Goal: Transaction & Acquisition: Purchase product/service

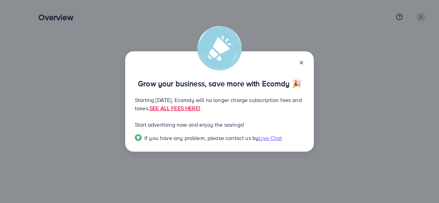
click at [300, 63] on icon at bounding box center [300, 62] width 5 height 5
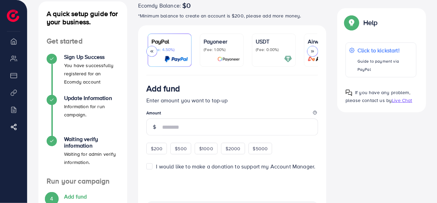
scroll to position [0, 60]
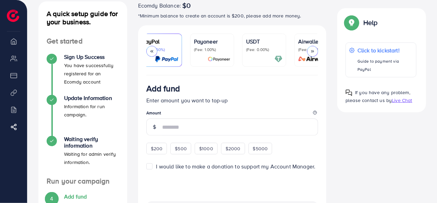
click at [268, 46] on div "USDT (Fee: 0.00%)" at bounding box center [264, 44] width 36 height 15
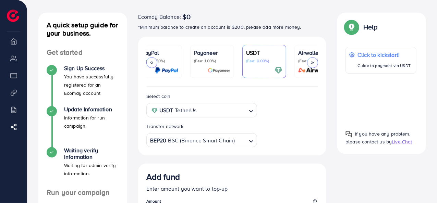
scroll to position [29, 0]
click at [220, 69] on img at bounding box center [219, 71] width 23 height 8
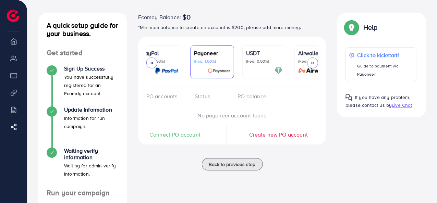
click at [190, 138] on span "Connect PO account" at bounding box center [174, 135] width 51 height 8
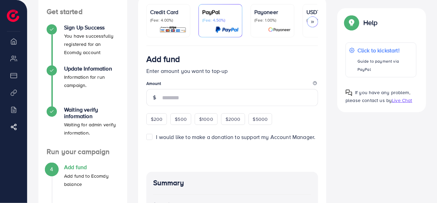
scroll to position [71, 0]
click at [278, 17] on p "(Fee: 1.00%)" at bounding box center [272, 19] width 36 height 5
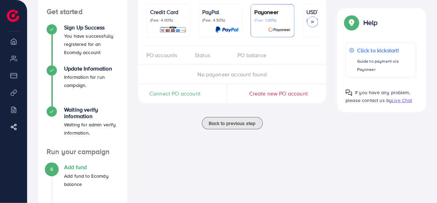
click at [175, 97] on span "Connect PO account" at bounding box center [174, 94] width 51 height 8
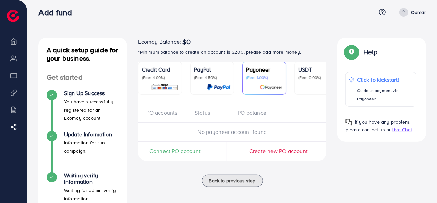
click at [177, 149] on span "Connect PO account" at bounding box center [174, 151] width 51 height 8
